Goal: Check status: Check status

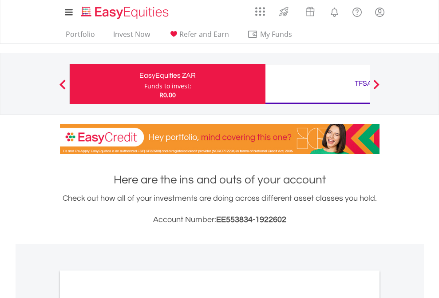
click at [144, 84] on div "Funds to invest:" at bounding box center [167, 86] width 47 height 9
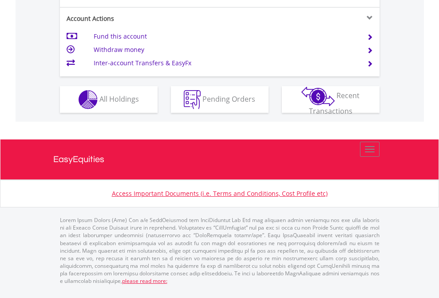
scroll to position [868, 0]
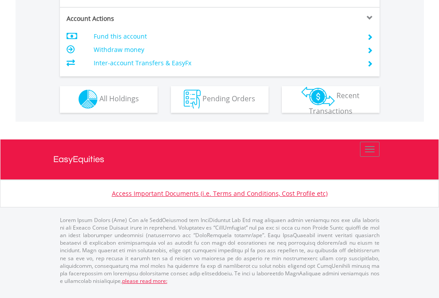
scroll to position [830, 0]
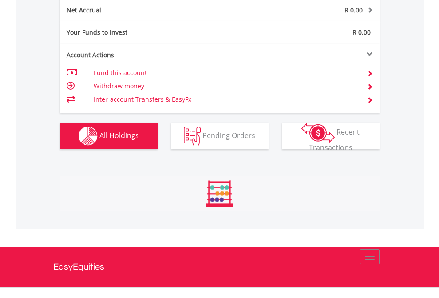
scroll to position [85, 139]
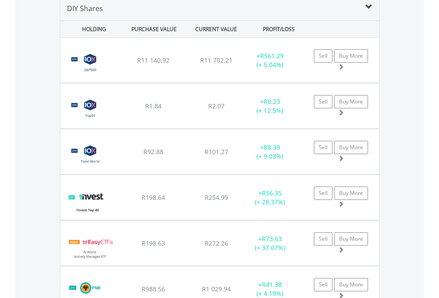
scroll to position [858, 0]
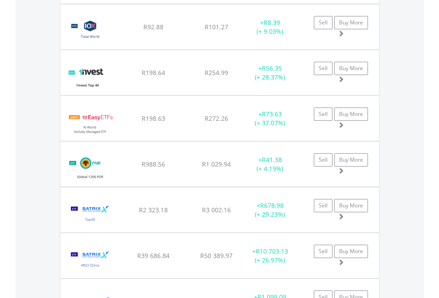
scroll to position [64, 0]
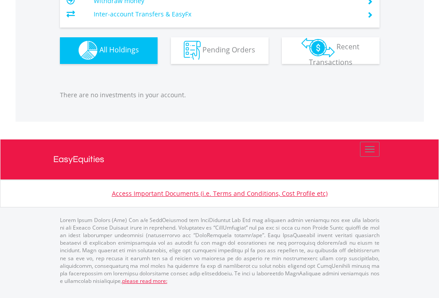
scroll to position [85, 139]
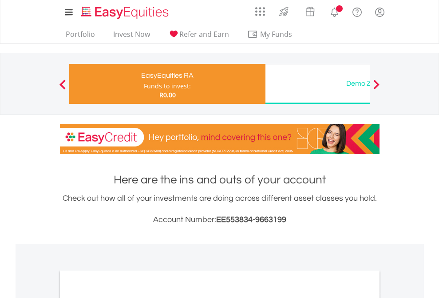
scroll to position [533, 0]
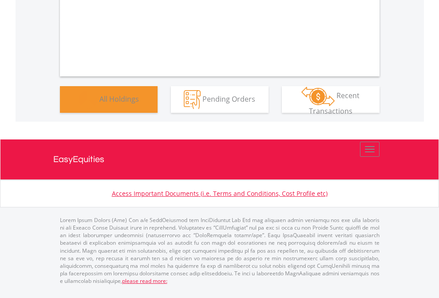
click at [99, 103] on span "All Holdings" at bounding box center [118, 99] width 39 height 10
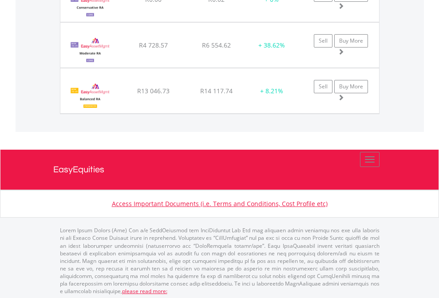
scroll to position [85, 139]
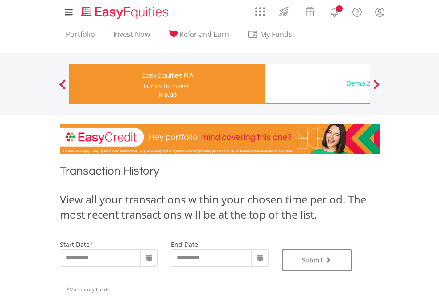
type input "**********"
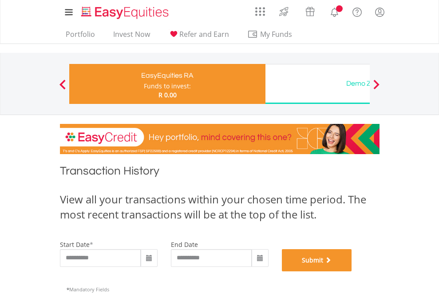
click at [352, 271] on button "Submit" at bounding box center [317, 260] width 70 height 22
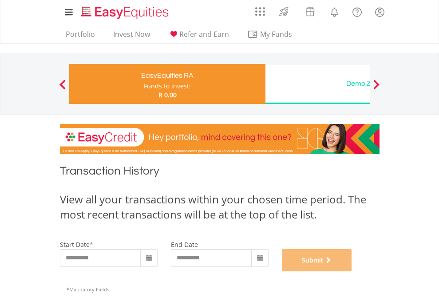
scroll to position [360, 0]
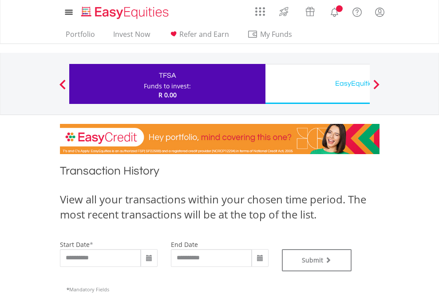
type input "**********"
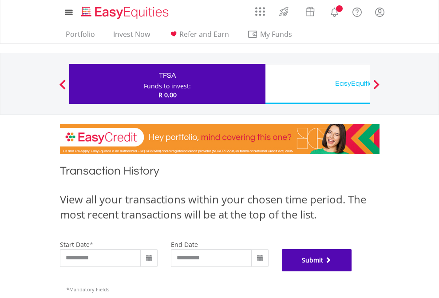
click at [352, 271] on button "Submit" at bounding box center [317, 260] width 70 height 22
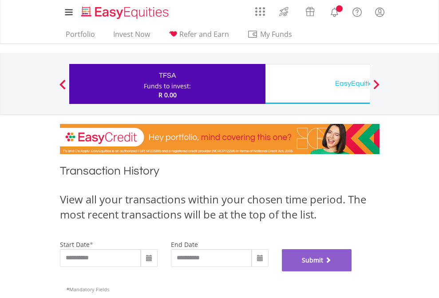
scroll to position [360, 0]
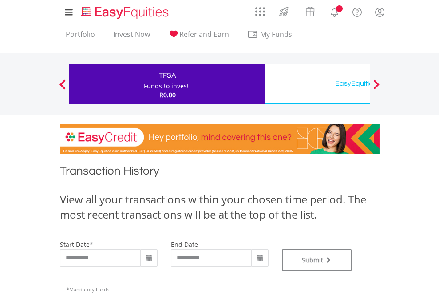
click at [317, 84] on div "EasyEquities USD" at bounding box center [363, 83] width 185 height 12
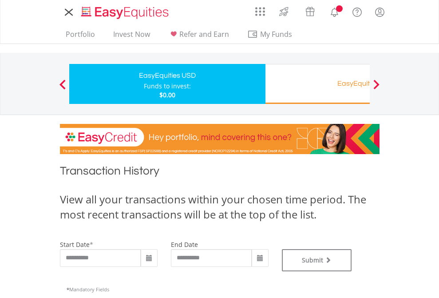
type input "**********"
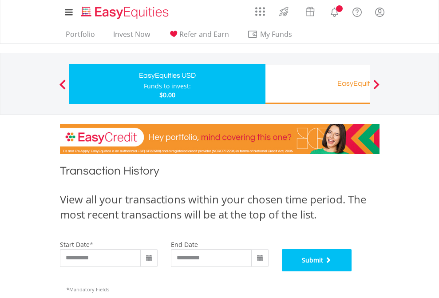
click at [352, 271] on button "Submit" at bounding box center [317, 260] width 70 height 22
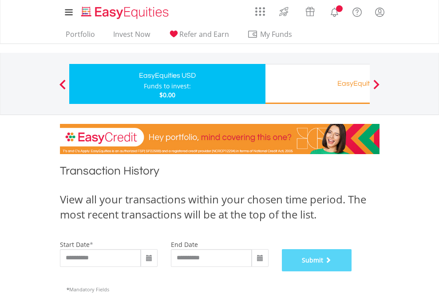
scroll to position [360, 0]
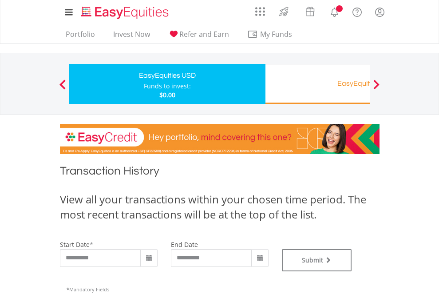
click at [317, 84] on div "EasyEquities RA" at bounding box center [363, 83] width 185 height 12
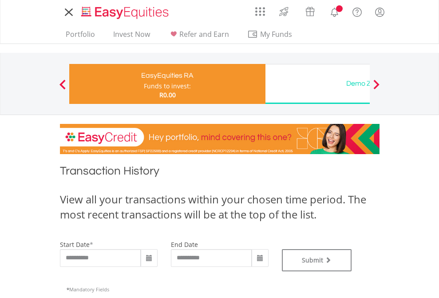
type input "**********"
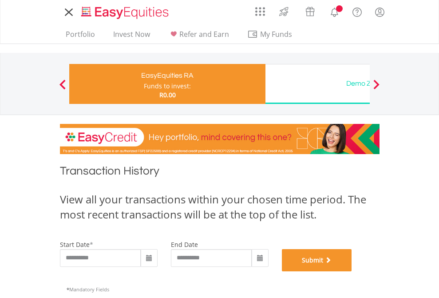
click at [352, 271] on button "Submit" at bounding box center [317, 260] width 70 height 22
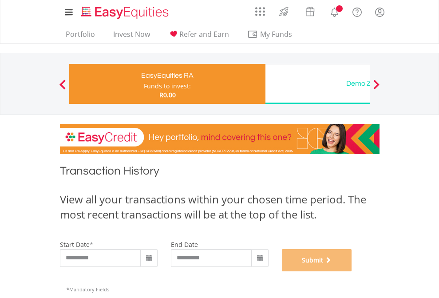
scroll to position [360, 0]
